Goal: Information Seeking & Learning: Compare options

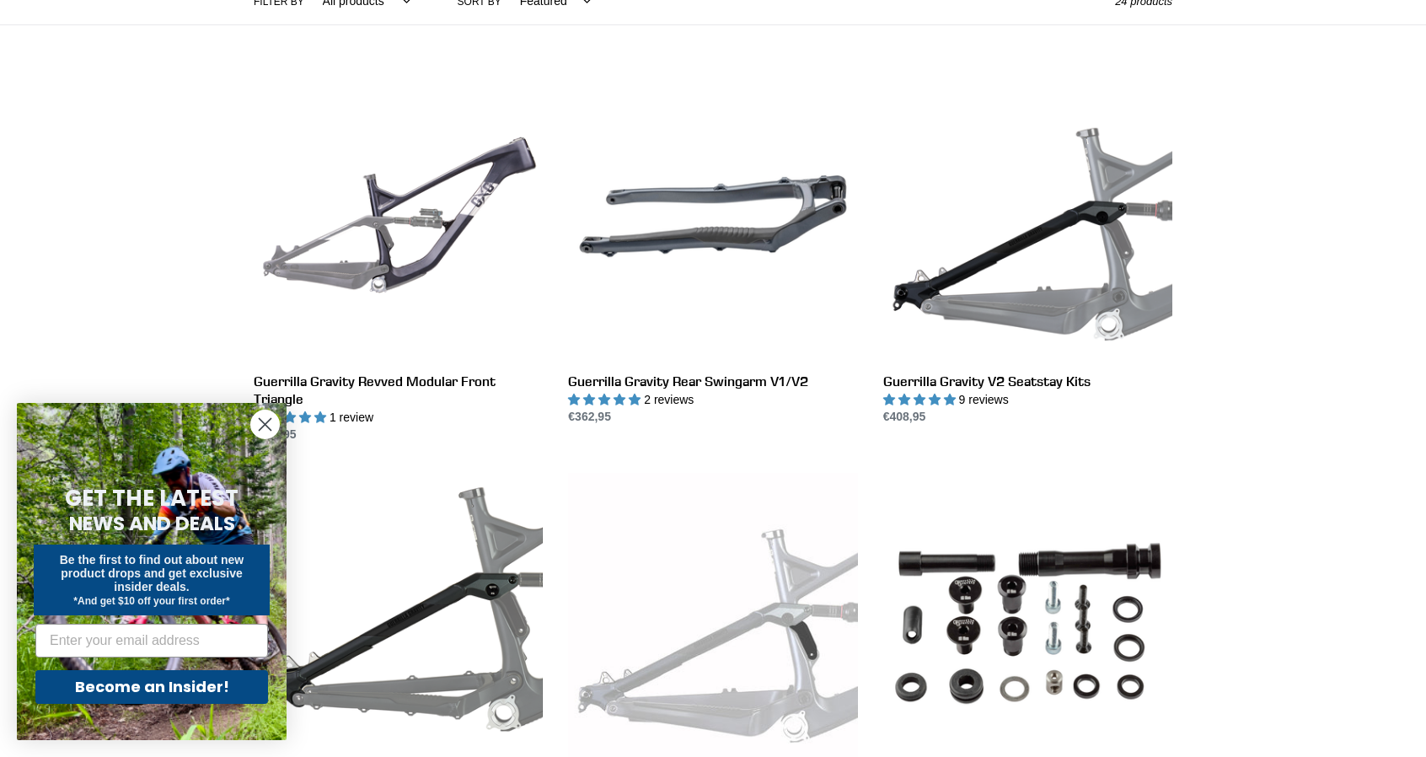
scroll to position [455, 0]
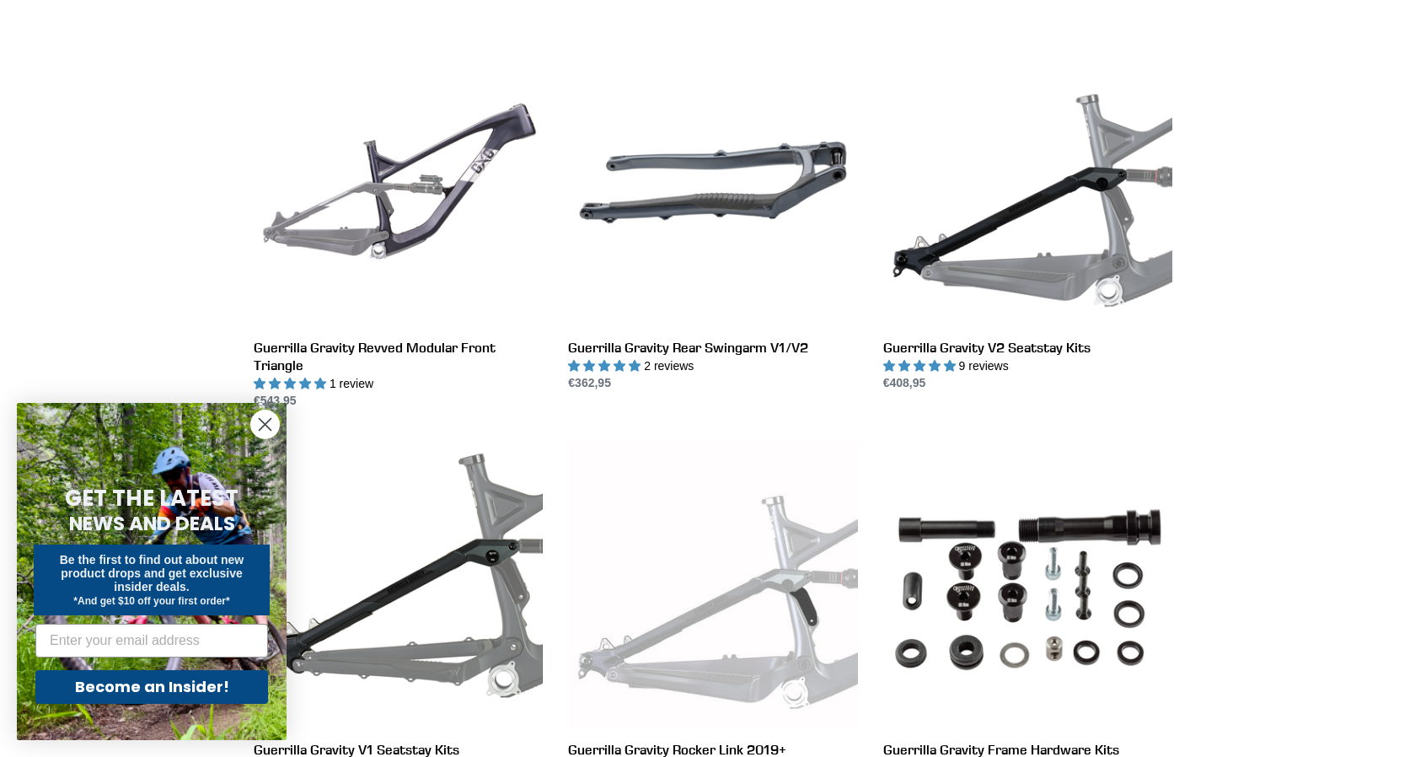
click at [270, 419] on icon "Close dialog" at bounding box center [266, 425] width 12 height 12
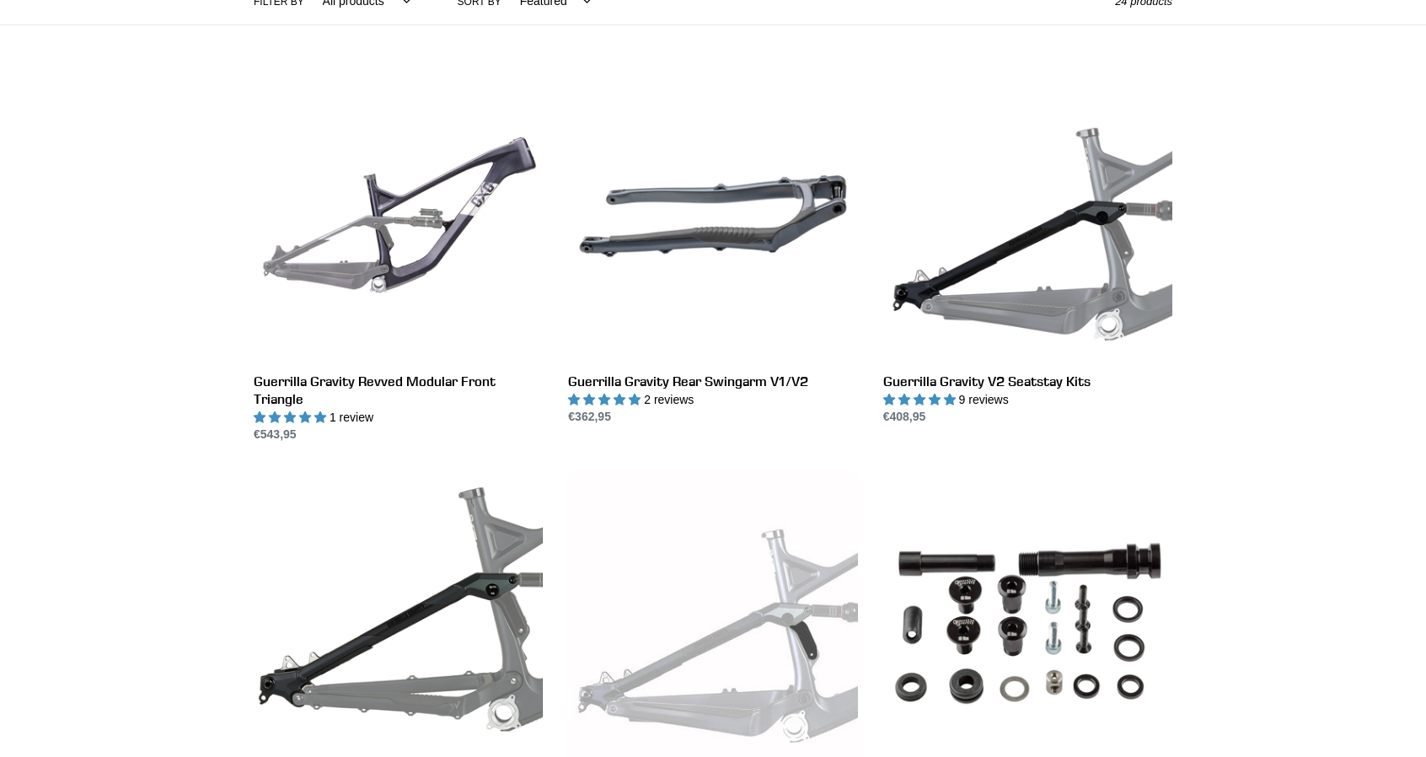
scroll to position [506, 0]
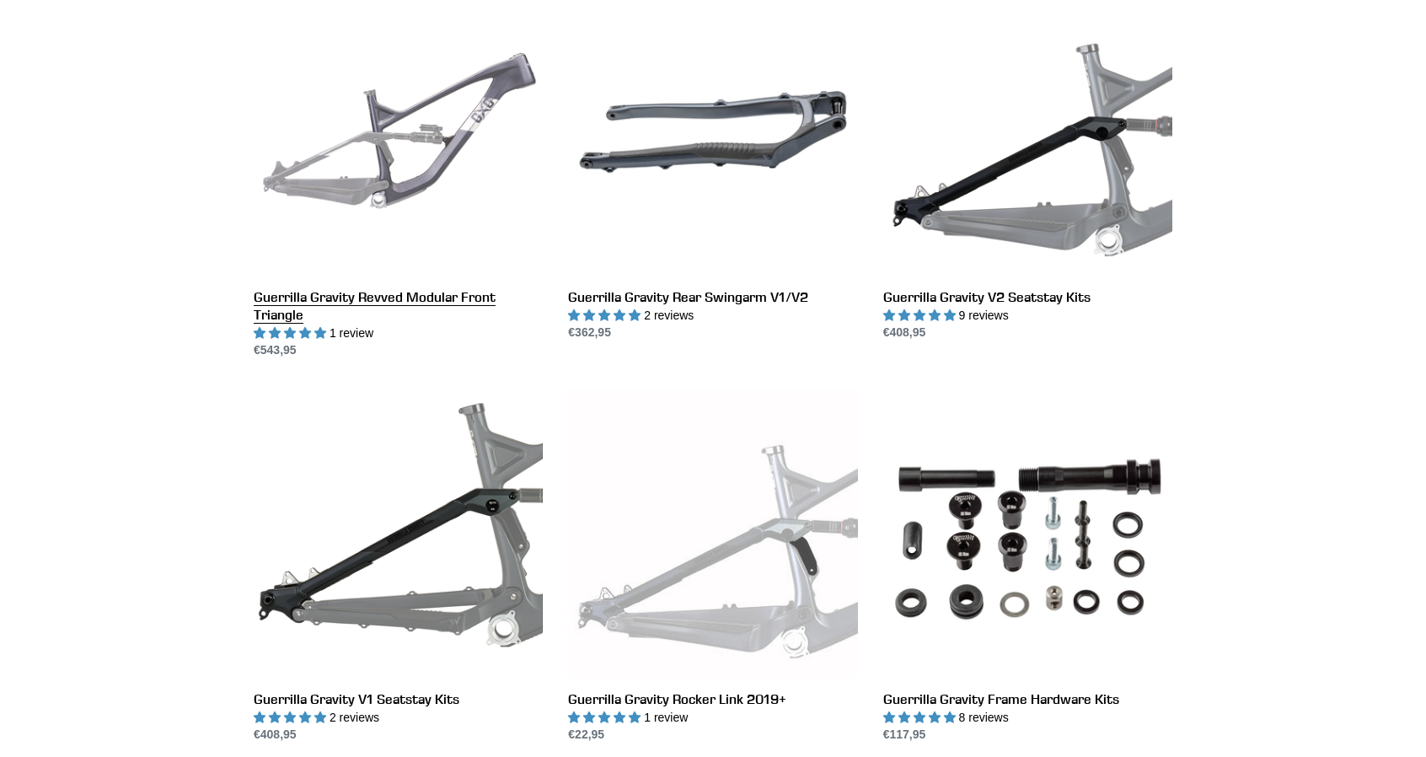
click at [441, 141] on link "Guerrilla Gravity Revved Modular Front Triangle" at bounding box center [398, 173] width 289 height 372
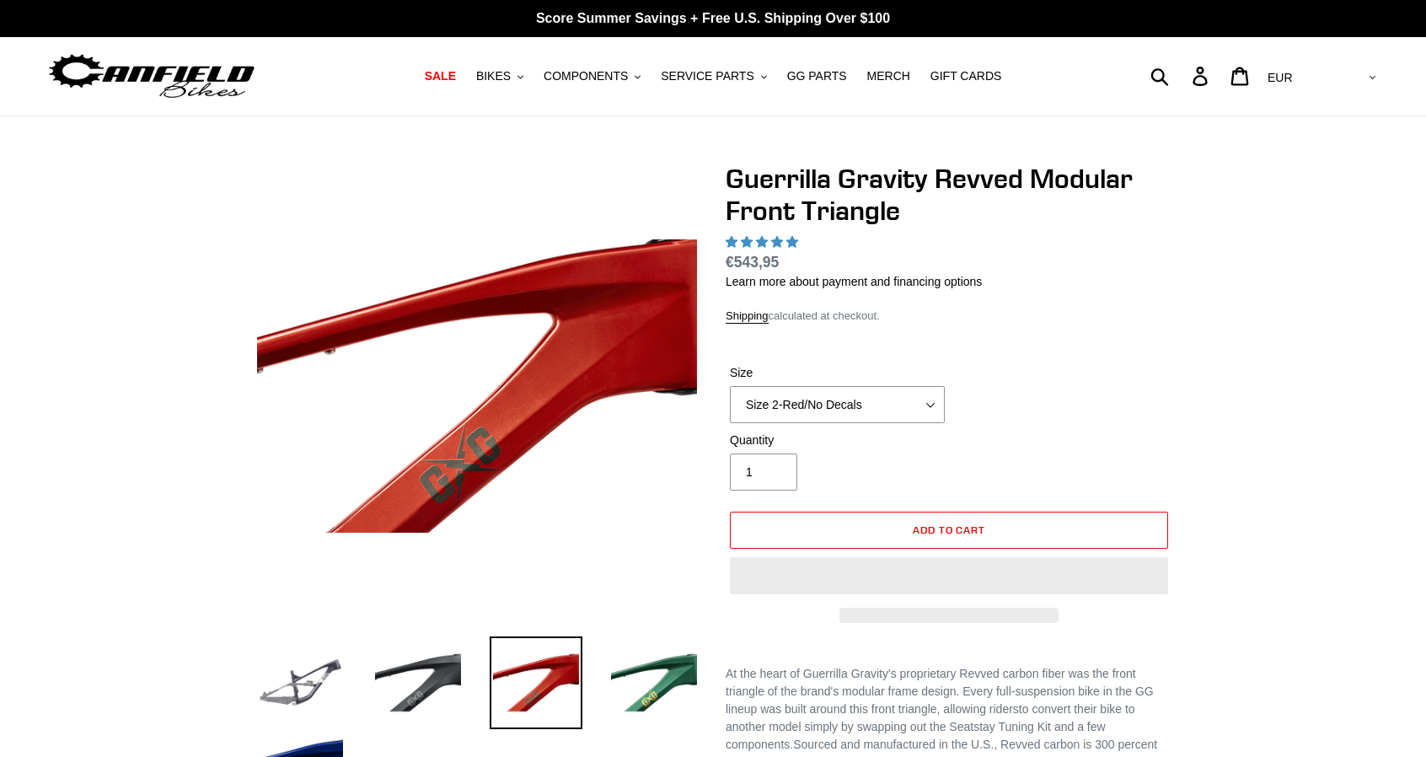
select select "highest-rating"
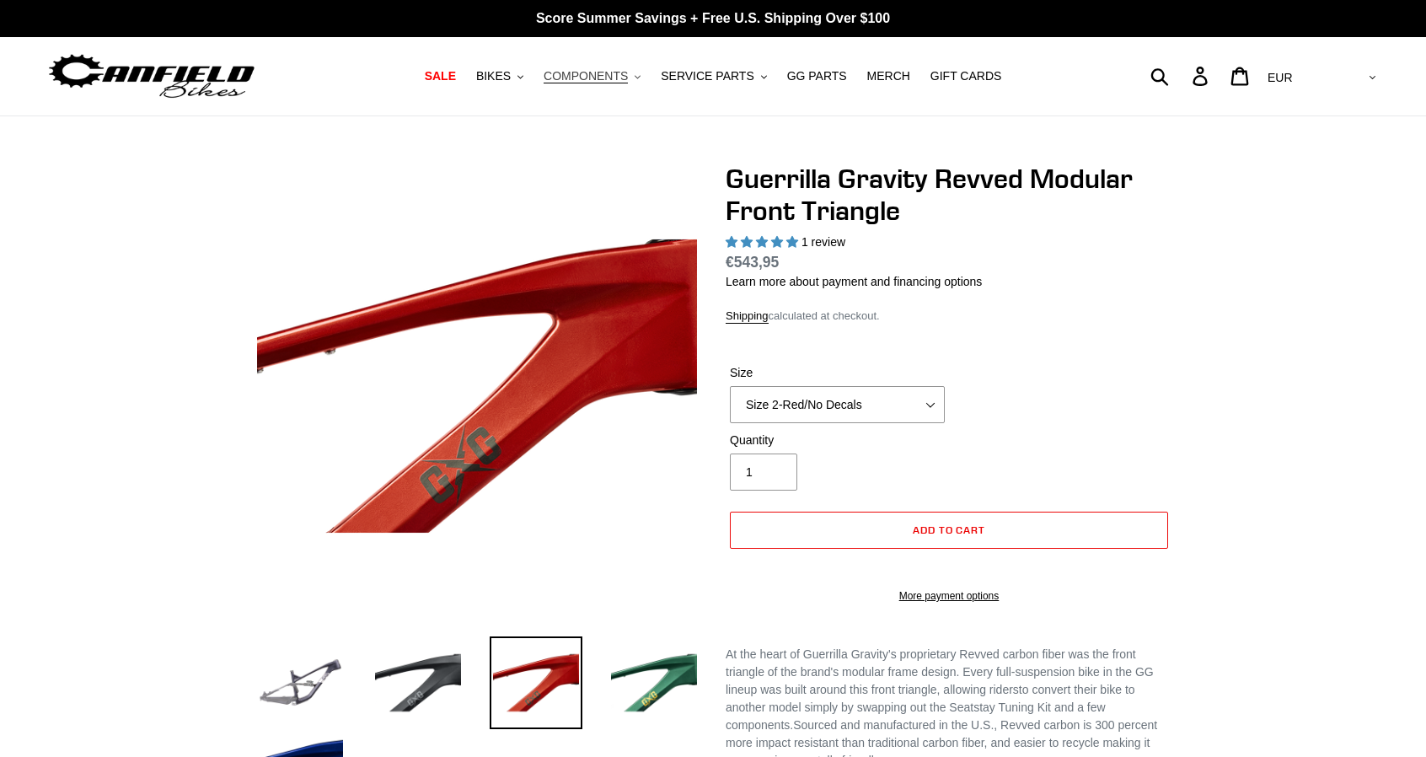
click at [608, 80] on span "COMPONENTS" at bounding box center [585, 76] width 84 height 14
click at [894, 76] on link "MERCH" at bounding box center [889, 76] width 60 height 23
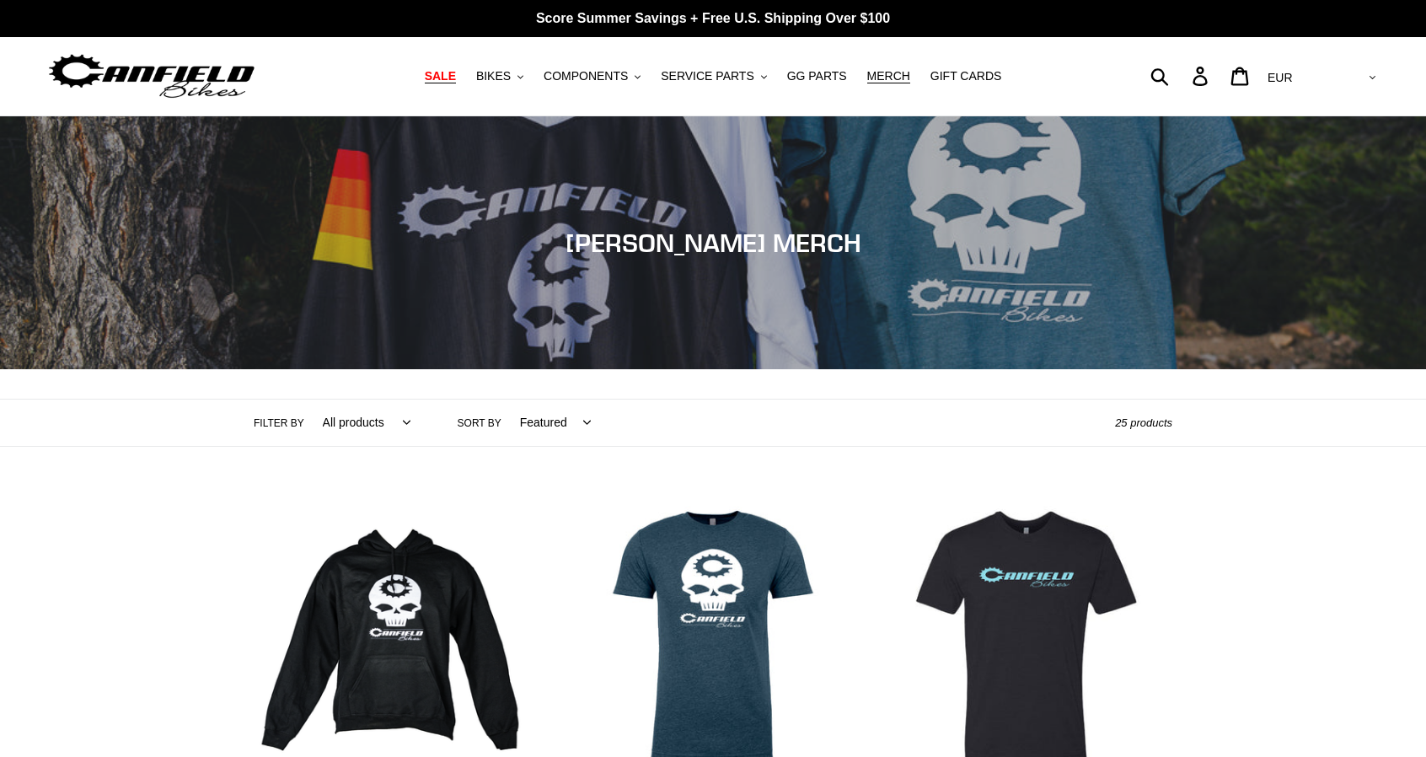
click at [456, 69] on span "SALE" at bounding box center [440, 76] width 31 height 14
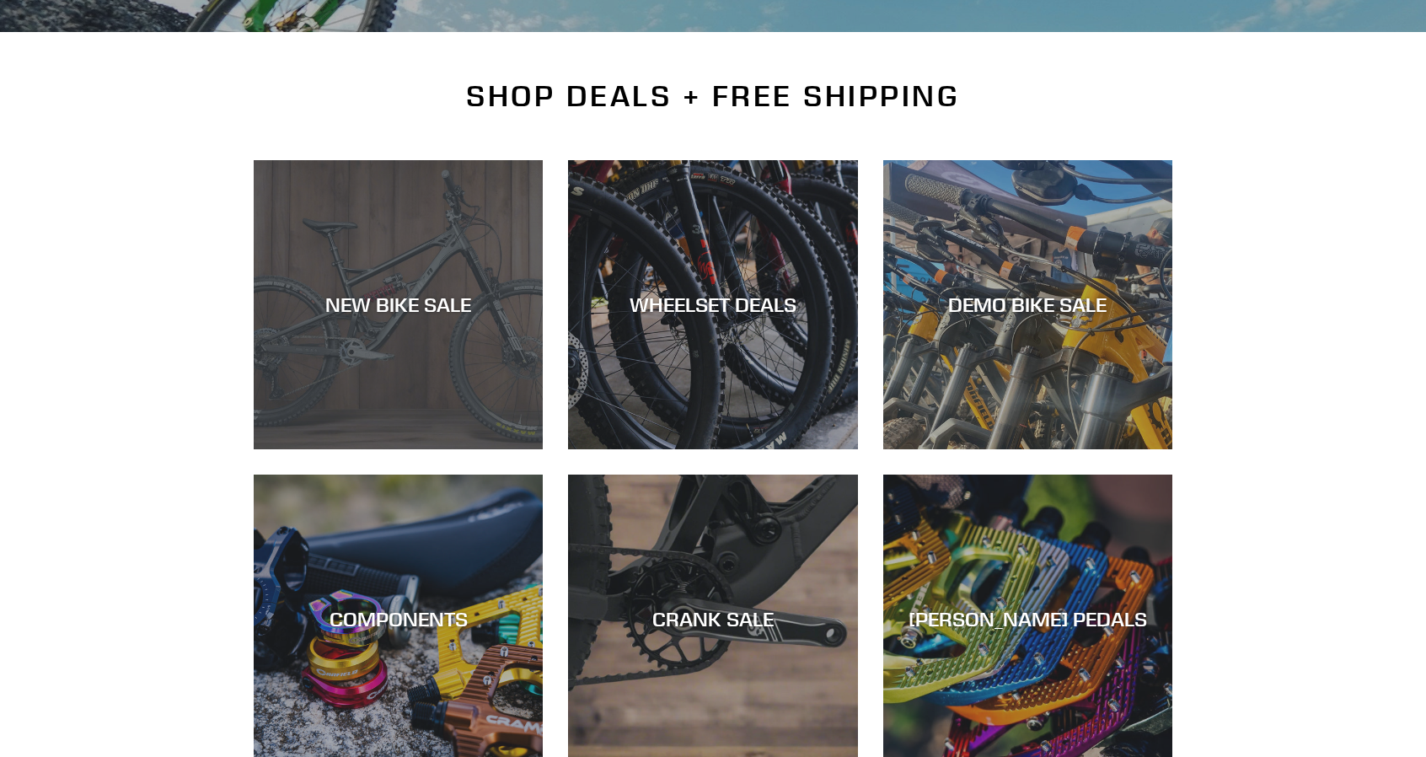
click at [406, 449] on div "NEW BIKE SALE" at bounding box center [398, 449] width 289 height 0
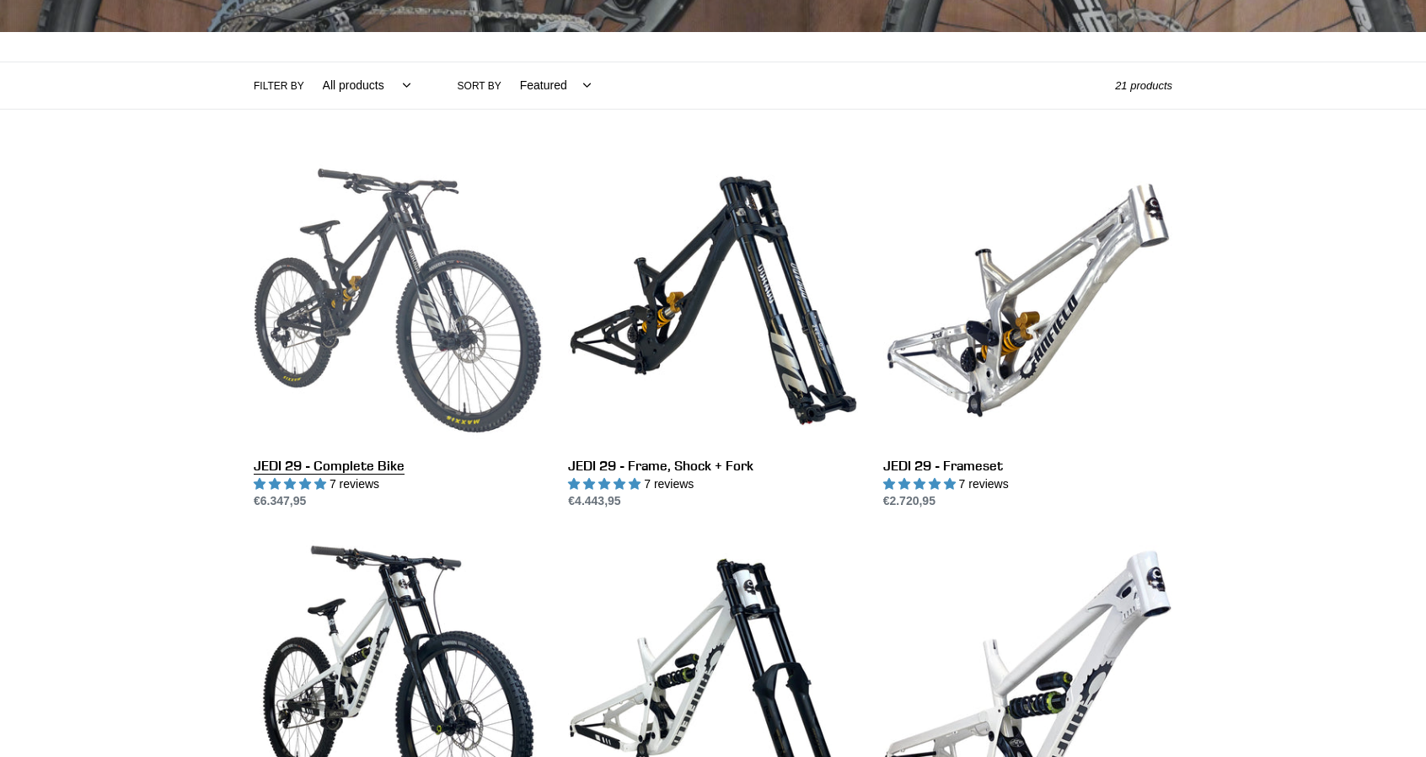
click at [390, 267] on link "JEDI 29 - Complete Bike" at bounding box center [398, 333] width 289 height 355
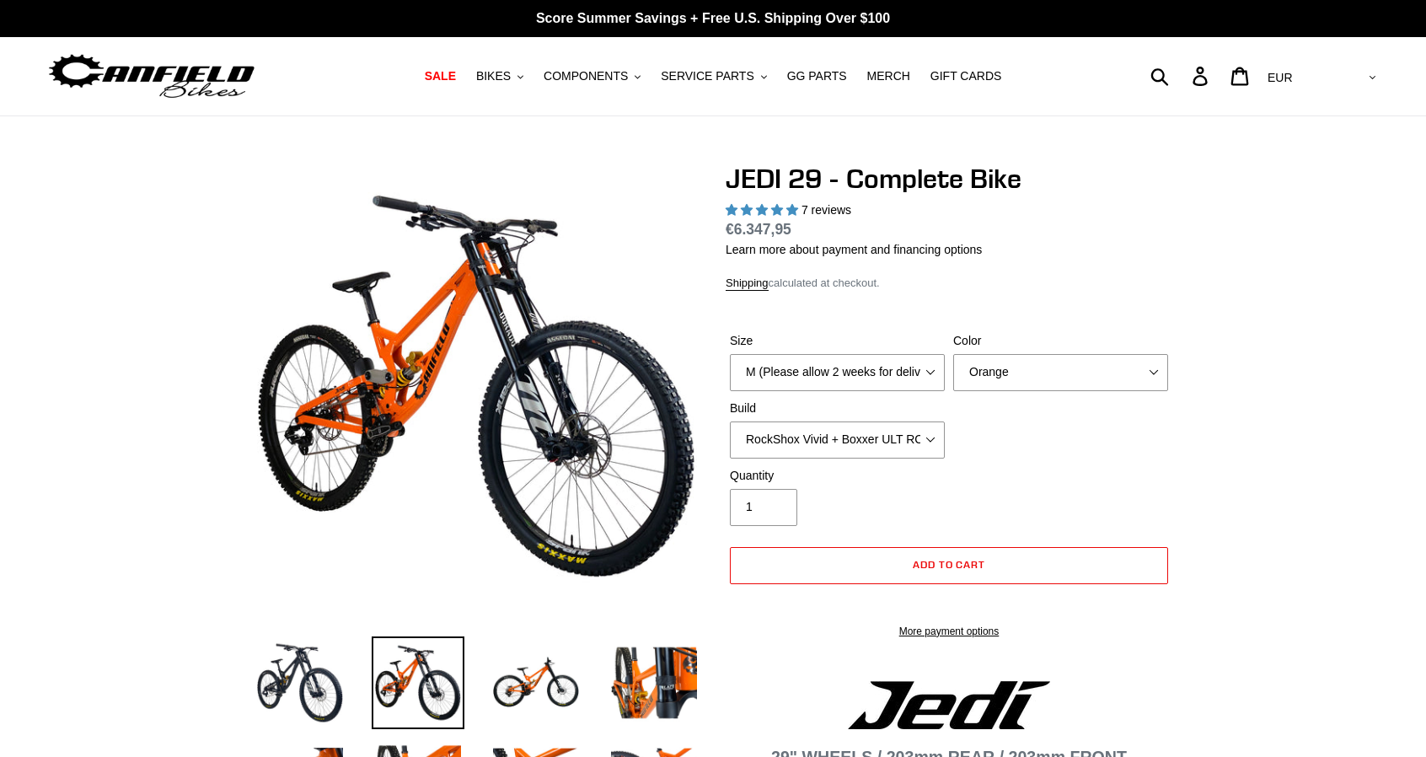
select select "highest-rating"
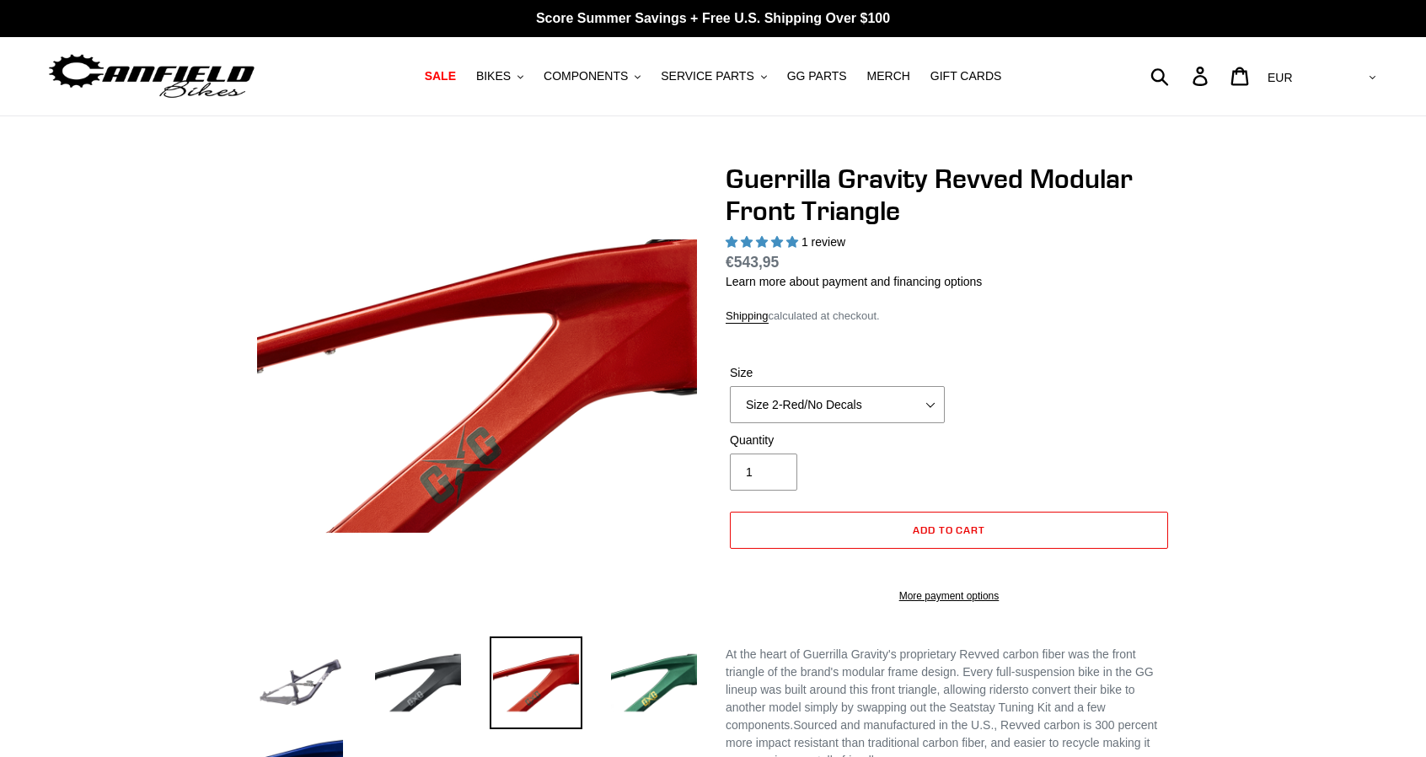
select select "highest-rating"
